Goal: Information Seeking & Learning: Learn about a topic

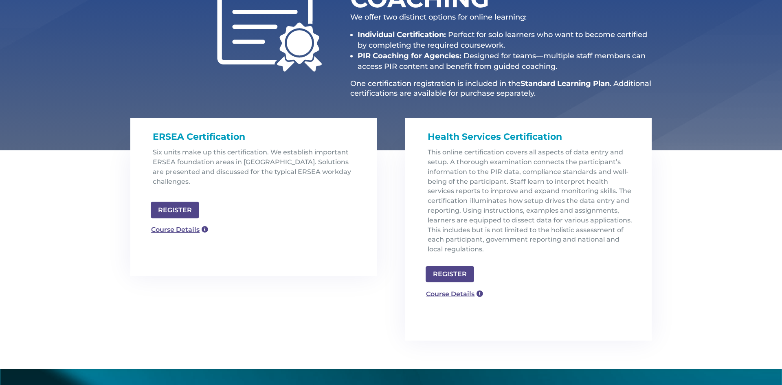
scroll to position [163, 0]
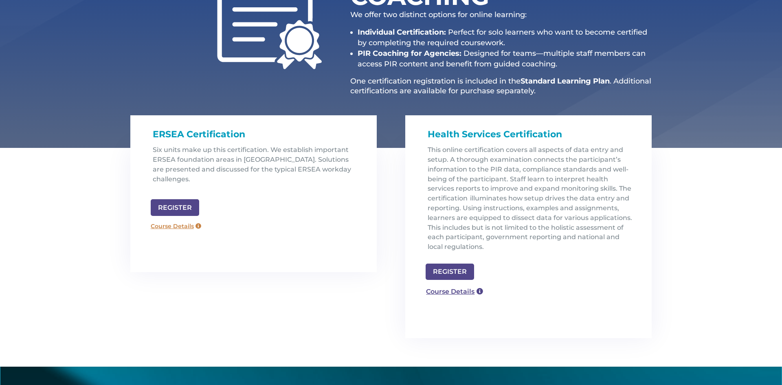
click at [175, 220] on link "Course Details" at bounding box center [176, 226] width 59 height 13
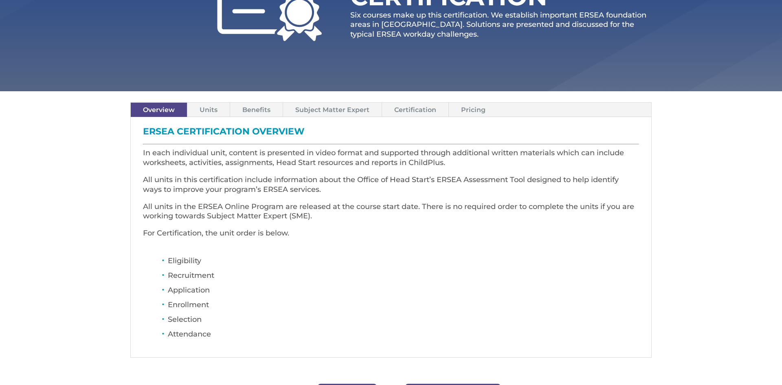
scroll to position [163, 0]
click at [209, 110] on link "Units" at bounding box center [208, 109] width 42 height 14
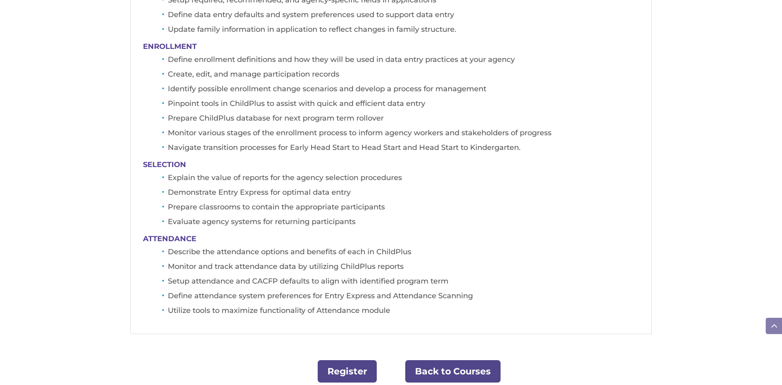
scroll to position [554, 0]
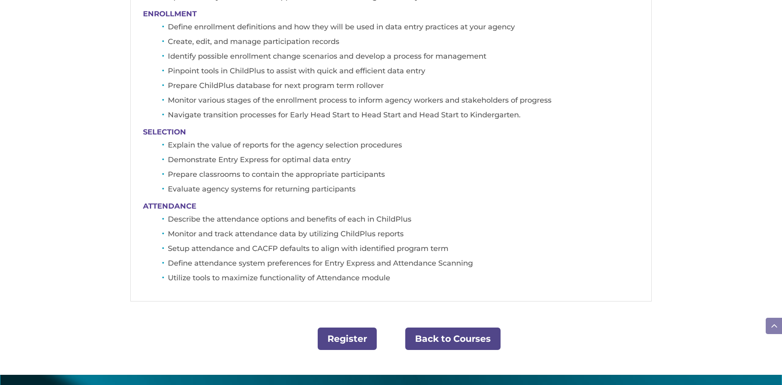
click at [460, 338] on link "Back to Courses" at bounding box center [452, 338] width 95 height 22
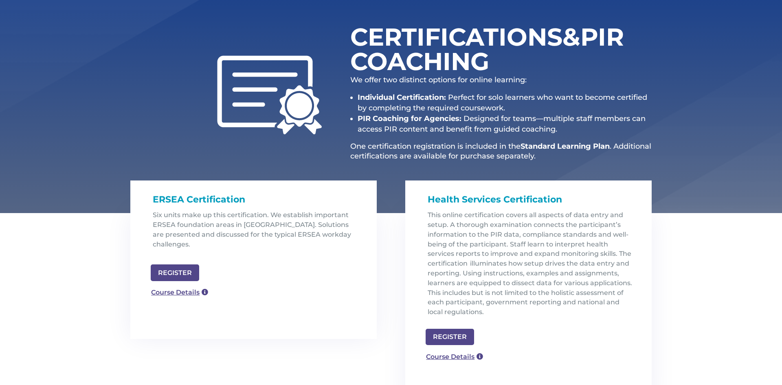
scroll to position [130, 0]
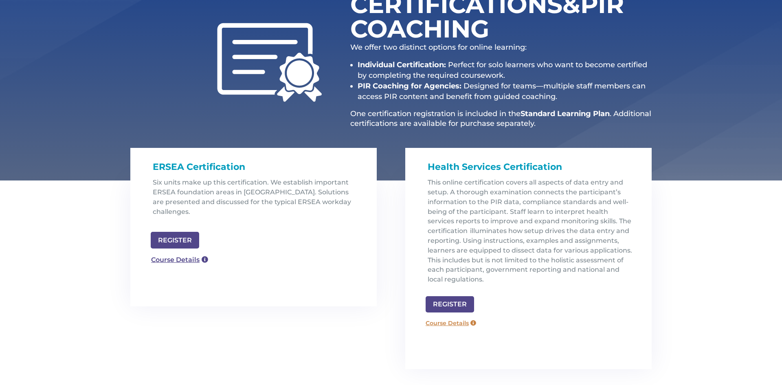
click at [450, 324] on link "Course Details" at bounding box center [450, 322] width 59 height 13
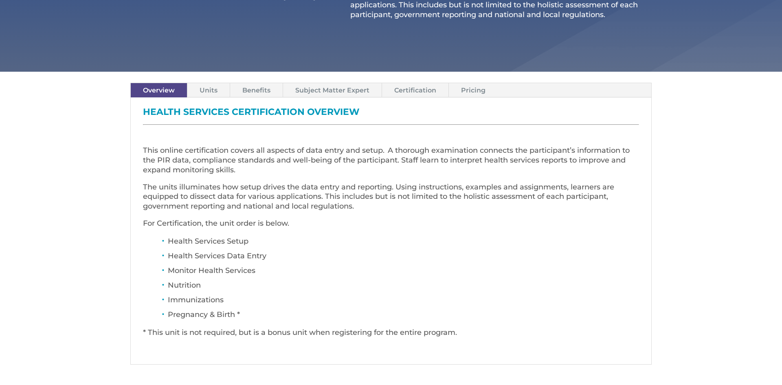
scroll to position [228, 0]
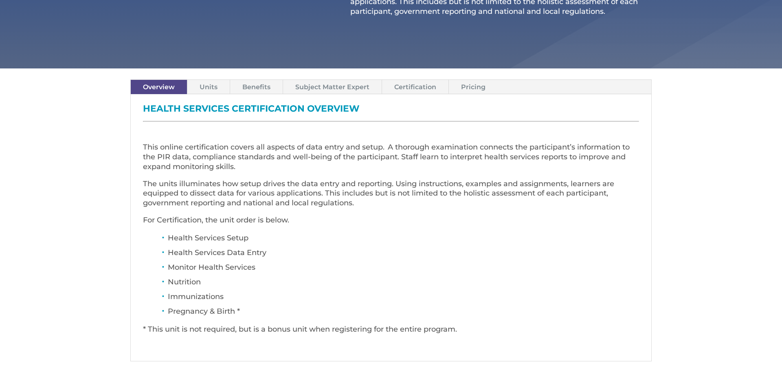
click at [210, 90] on link "Units" at bounding box center [208, 87] width 42 height 14
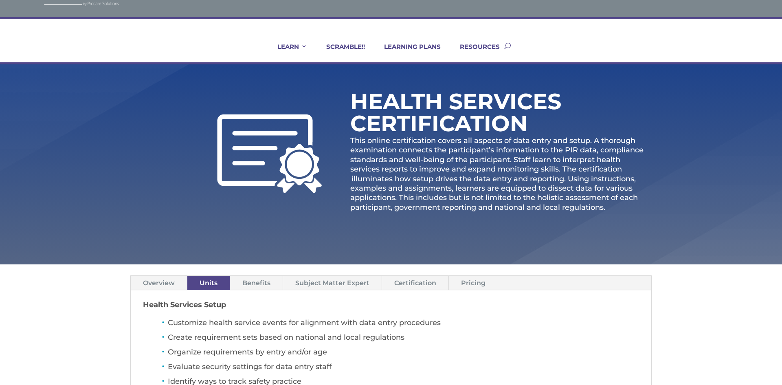
scroll to position [33, 0]
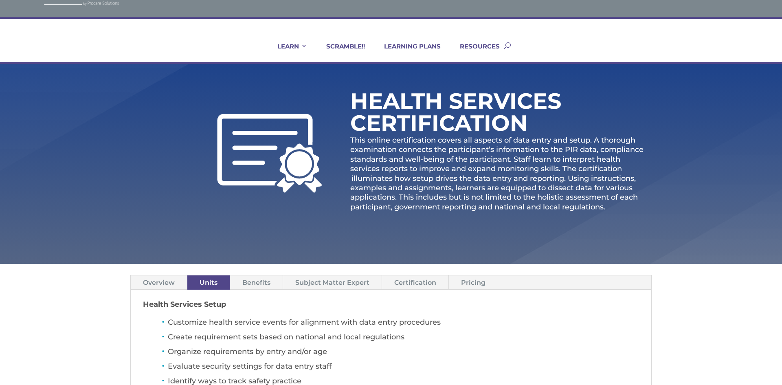
click at [316, 285] on link "Subject Matter Expert" at bounding box center [332, 282] width 99 height 14
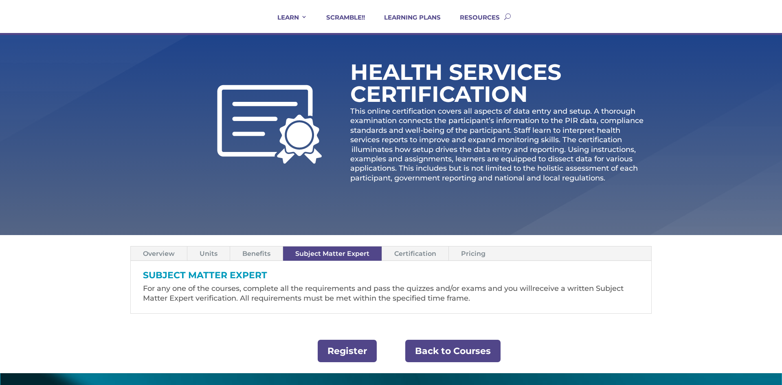
scroll to position [65, 0]
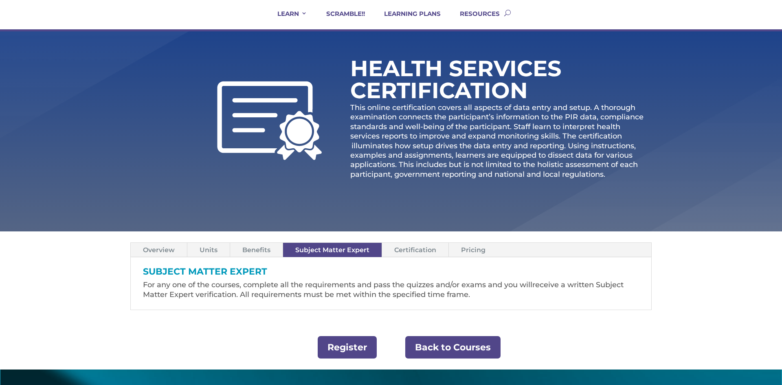
click at [419, 251] on link "Certification" at bounding box center [415, 250] width 66 height 14
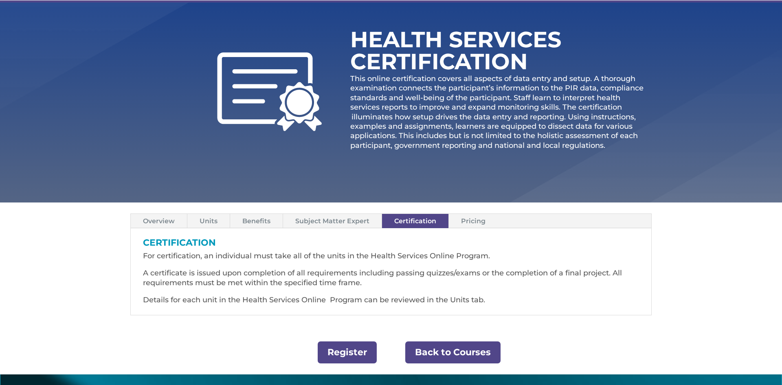
scroll to position [98, 0]
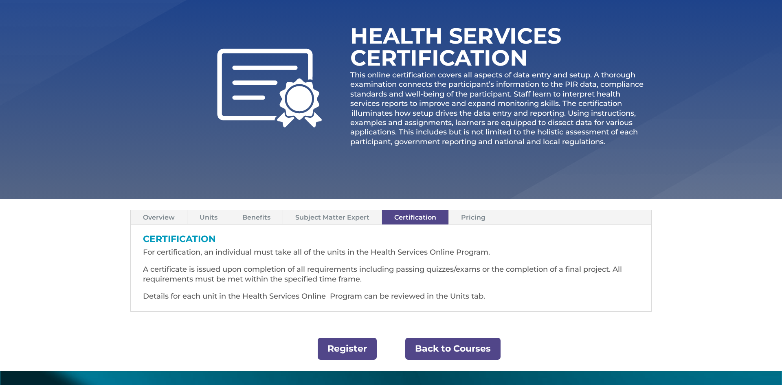
click at [465, 217] on link "Pricing" at bounding box center [473, 217] width 49 height 14
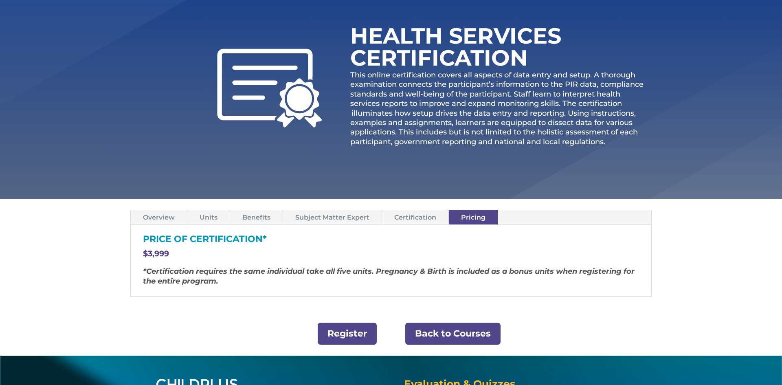
click at [431, 333] on link "Back to Courses" at bounding box center [452, 334] width 95 height 22
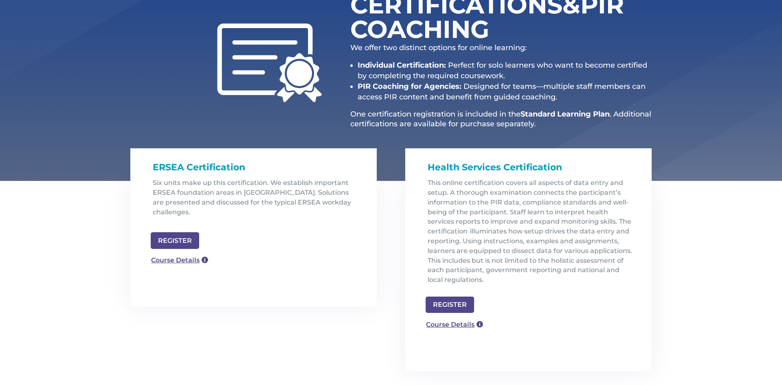
scroll to position [130, 0]
click at [184, 253] on link "Course Details" at bounding box center [176, 258] width 59 height 13
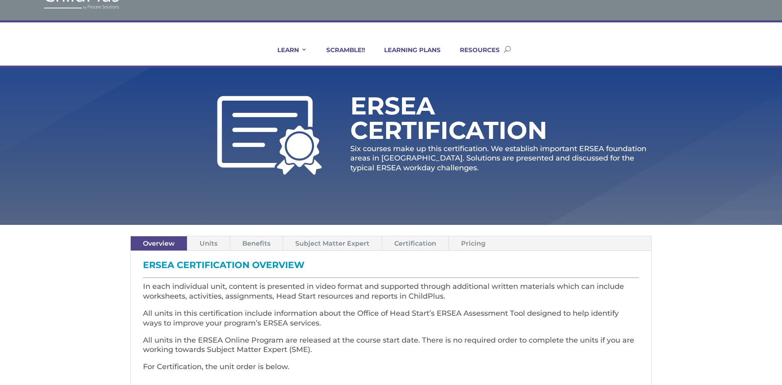
scroll to position [33, 0]
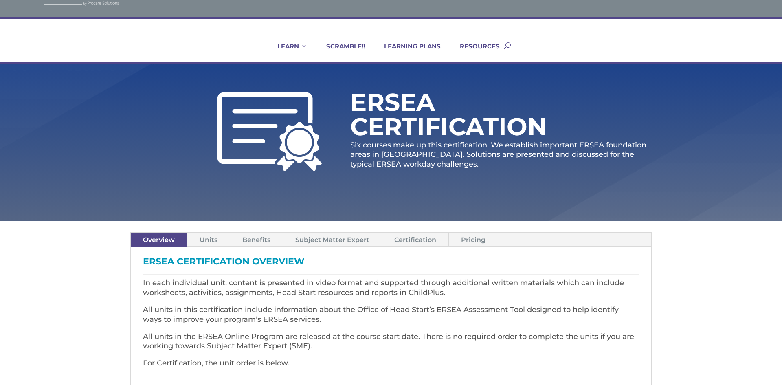
click at [476, 239] on link "Pricing" at bounding box center [473, 240] width 49 height 14
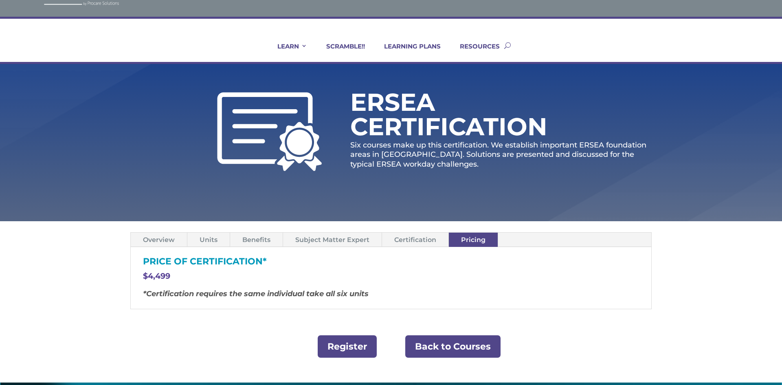
click at [423, 242] on link "Certification" at bounding box center [415, 240] width 66 height 14
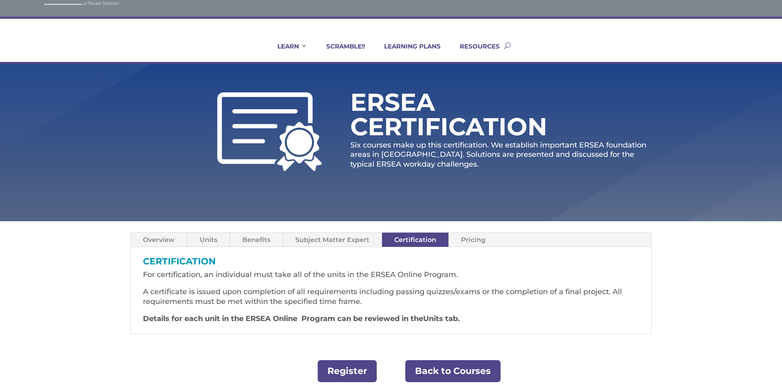
click at [352, 241] on link "Subject Matter Expert" at bounding box center [332, 240] width 99 height 14
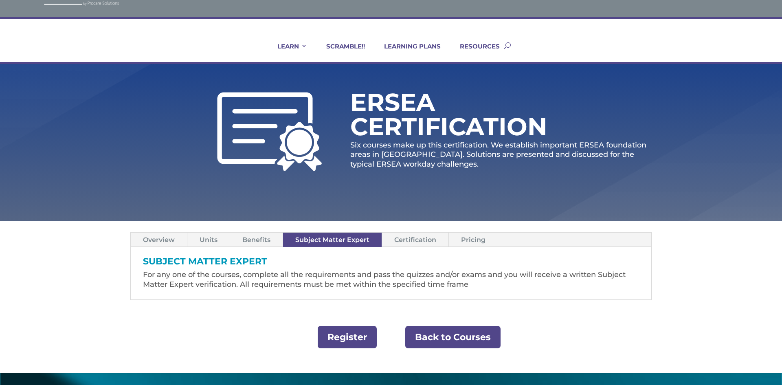
click at [257, 243] on link "Benefits" at bounding box center [256, 240] width 53 height 14
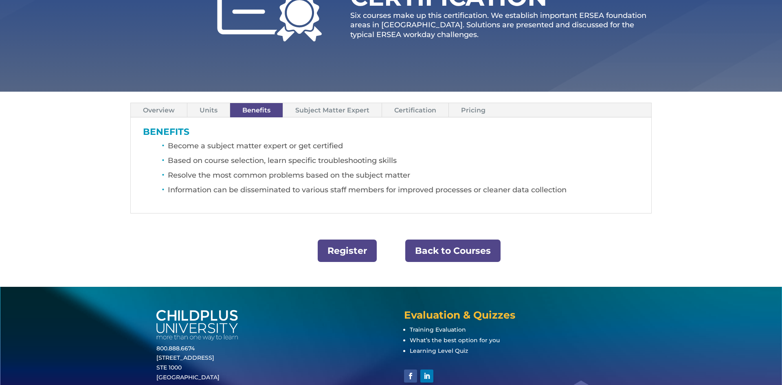
scroll to position [163, 0]
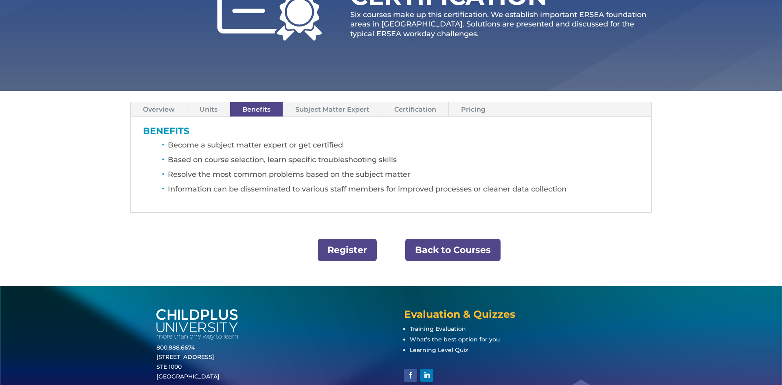
click at [454, 252] on link "Back to Courses" at bounding box center [452, 250] width 95 height 22
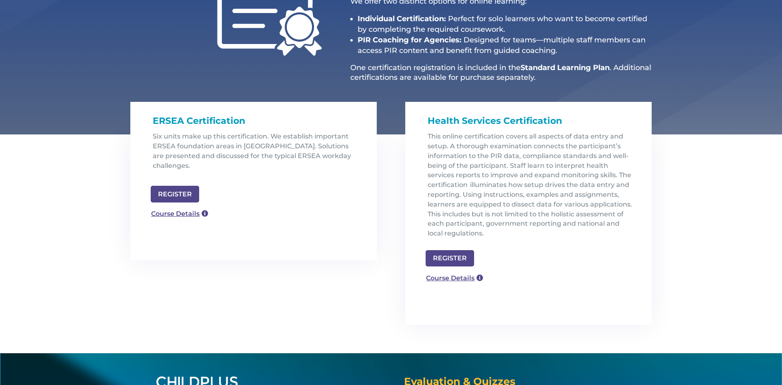
scroll to position [156, 0]
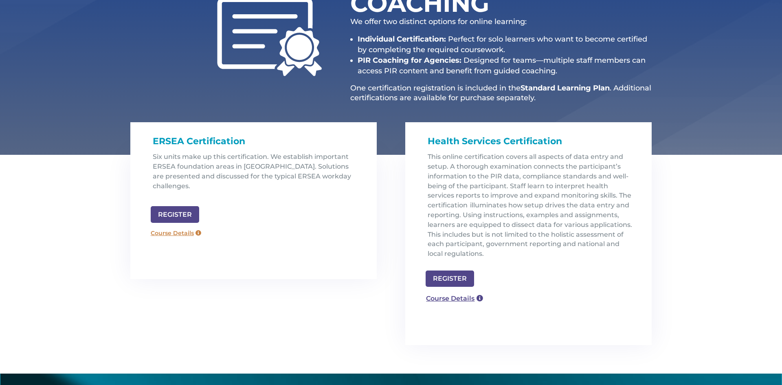
click at [184, 227] on link "Course Details" at bounding box center [176, 233] width 59 height 13
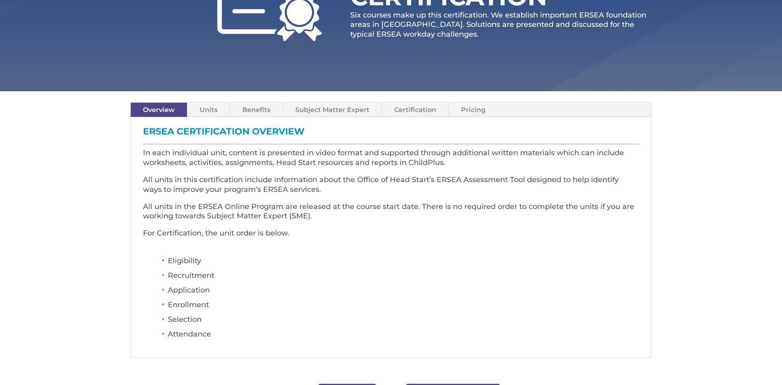
scroll to position [163, 0]
